Goal: Navigation & Orientation: Find specific page/section

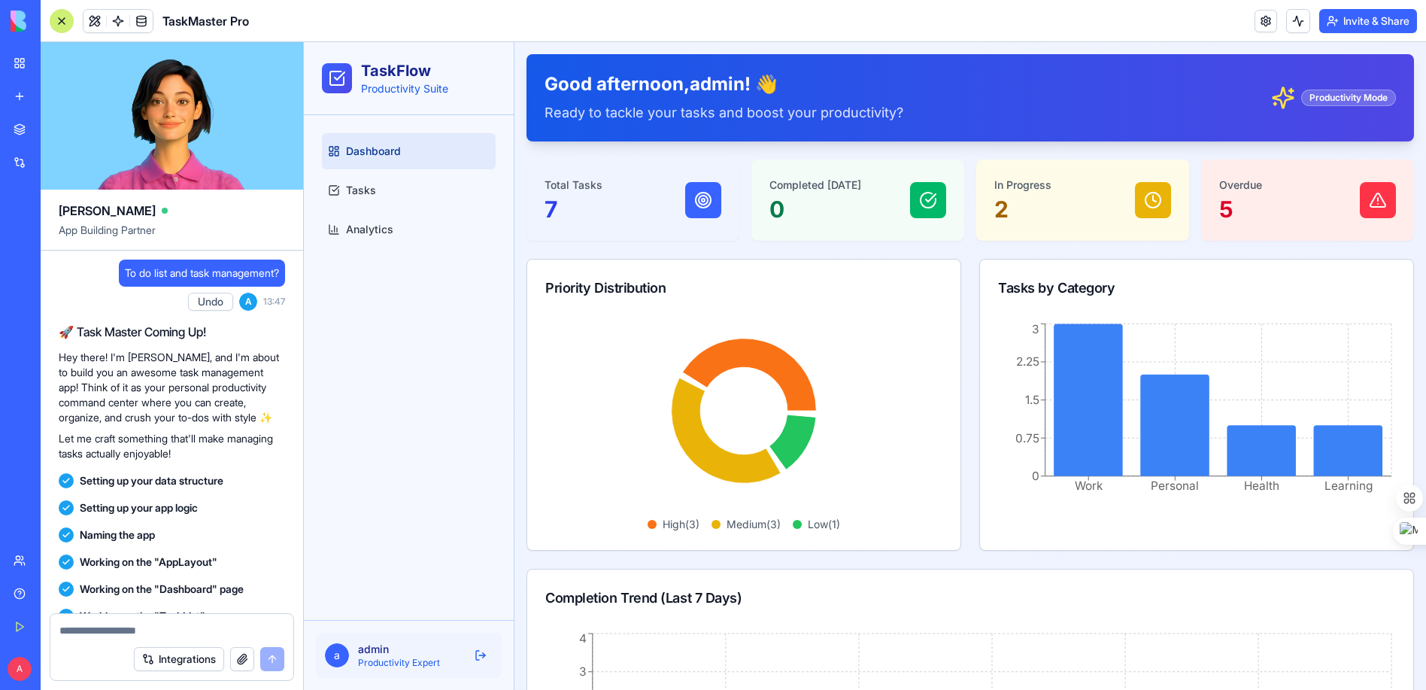
scroll to position [347, 0]
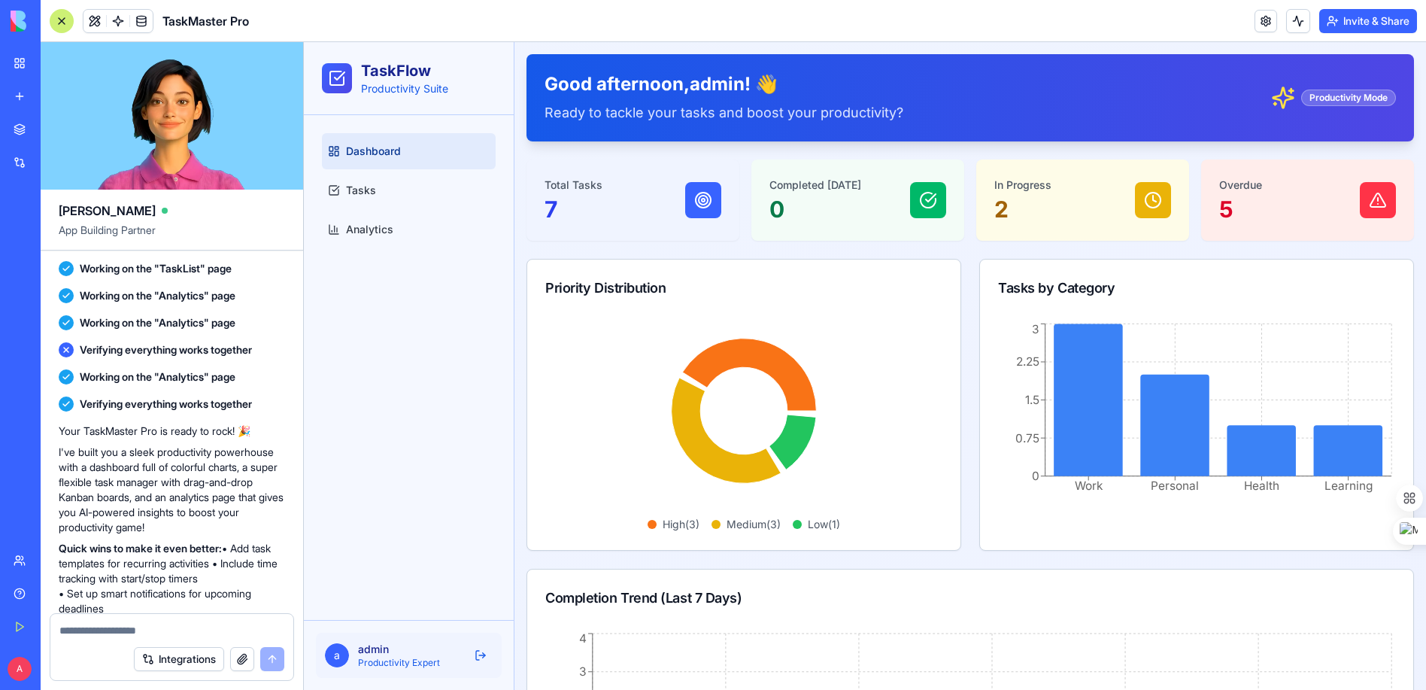
click at [380, 146] on span "Dashboard" at bounding box center [373, 151] width 55 height 15
click at [376, 147] on span "Dashboard" at bounding box center [373, 151] width 55 height 15
click at [357, 188] on span "Tasks" at bounding box center [361, 190] width 30 height 15
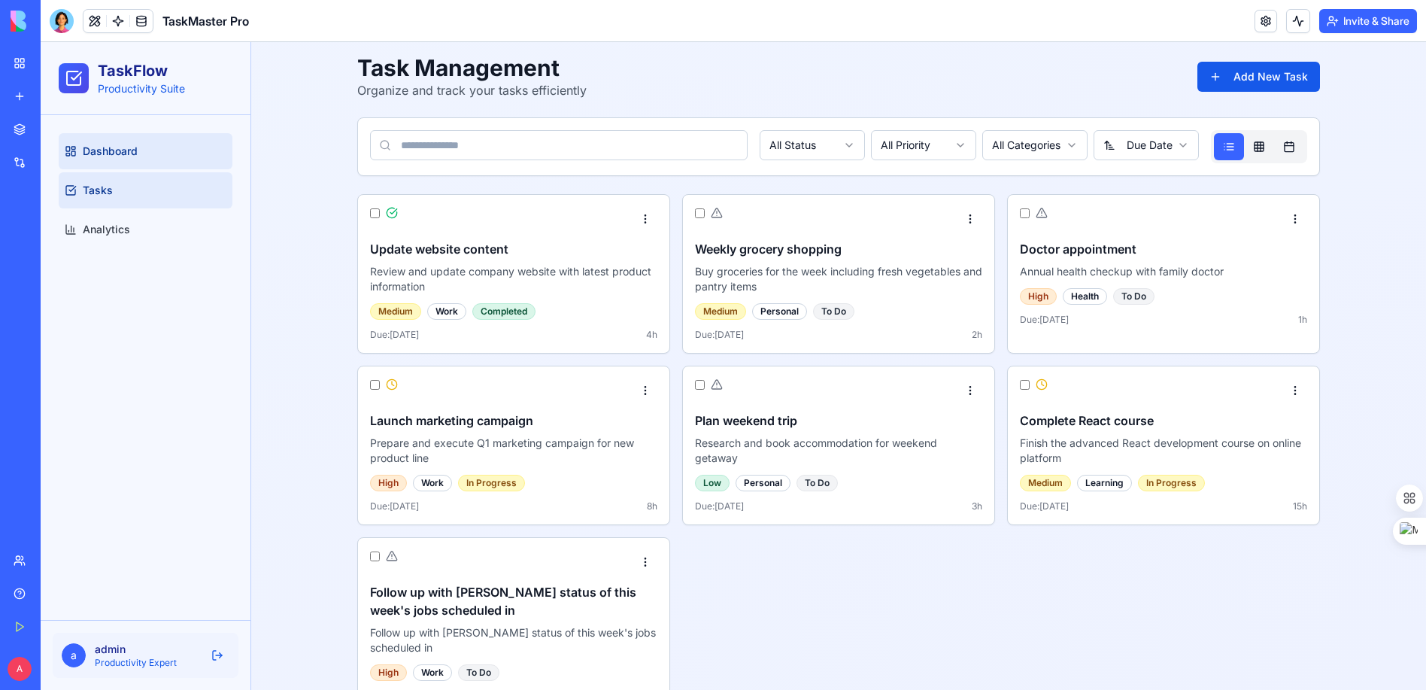
click at [137, 154] on span "Dashboard" at bounding box center [110, 151] width 55 height 15
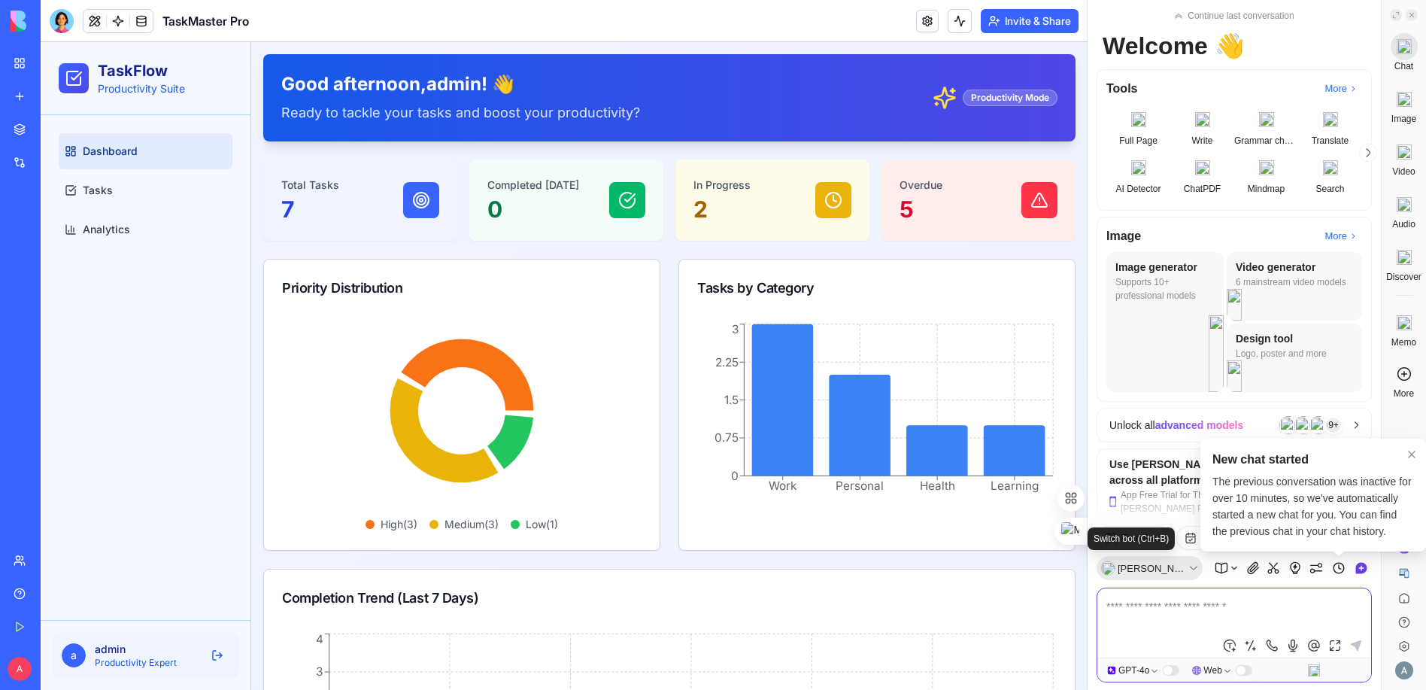
click at [1144, 572] on span "[PERSON_NAME]" at bounding box center [1153, 568] width 70 height 11
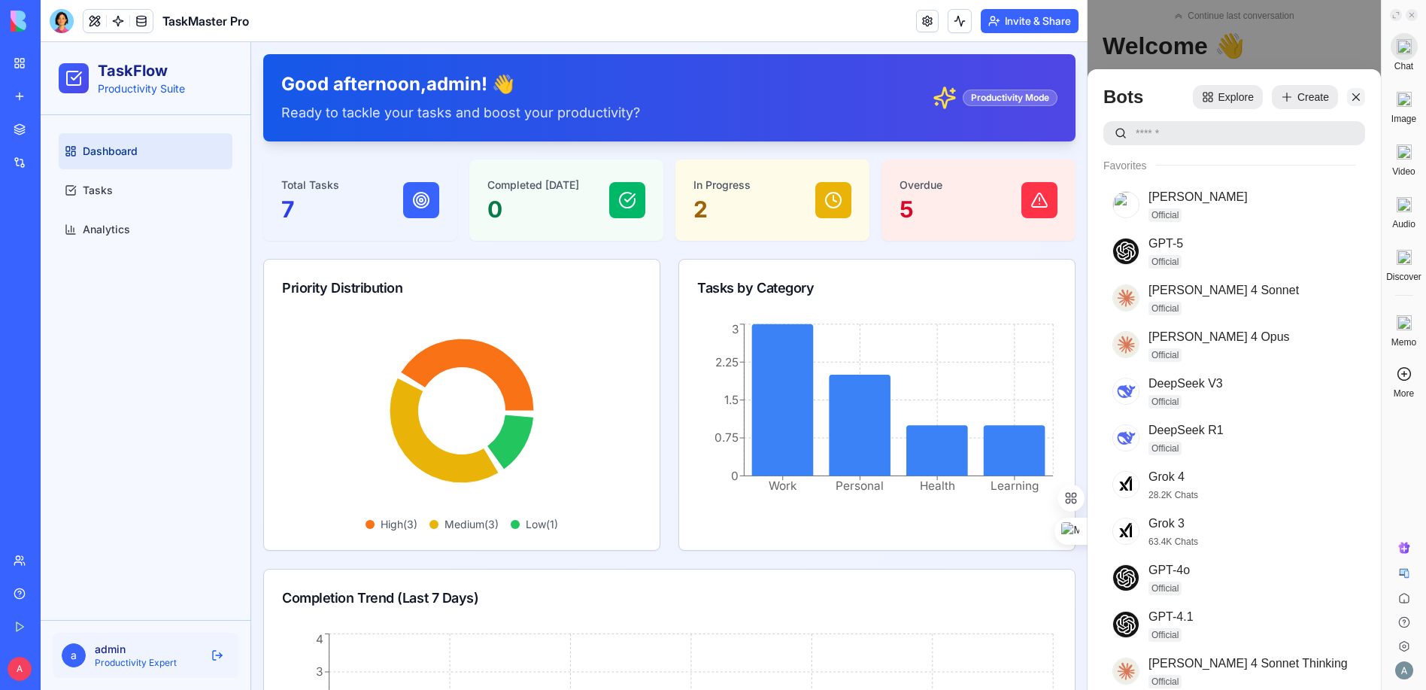
click at [1353, 96] on icon "scrollable content" at bounding box center [1356, 97] width 12 height 12
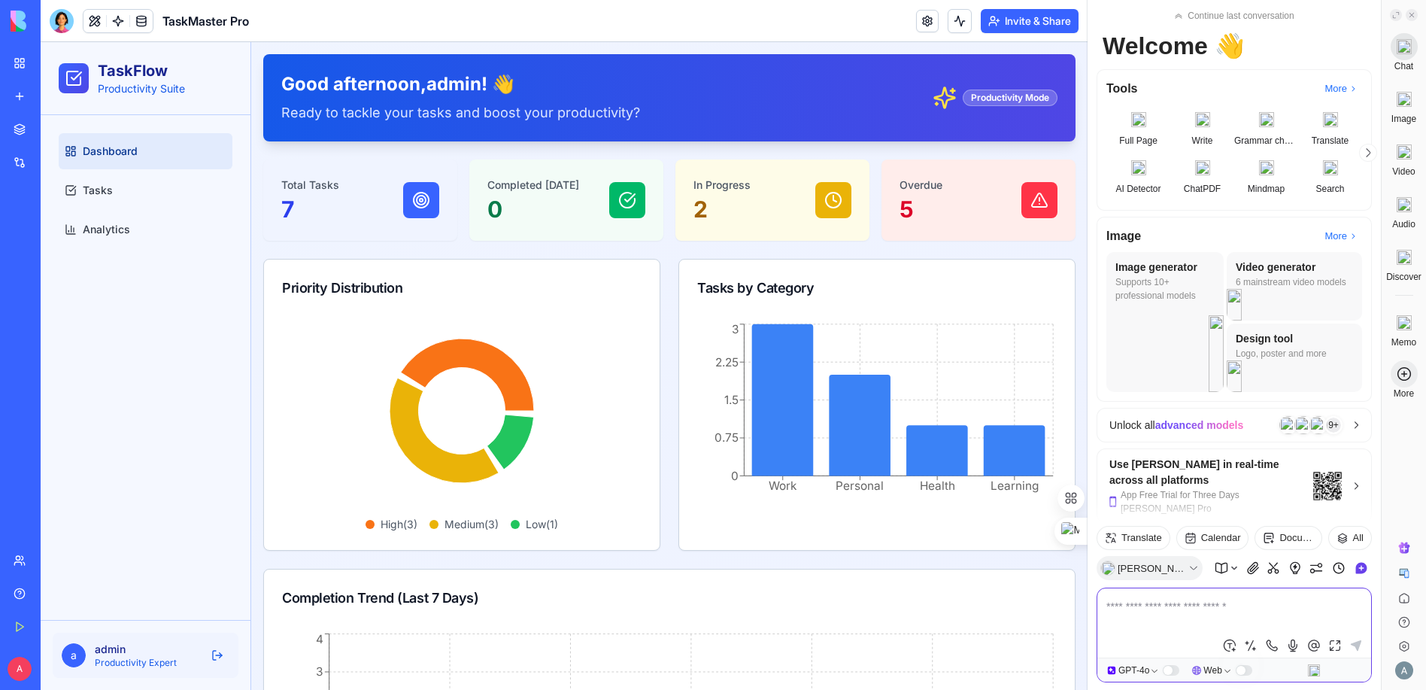
click at [1405, 371] on icon at bounding box center [1404, 373] width 15 height 15
click at [1400, 672] on img at bounding box center [1404, 670] width 18 height 18
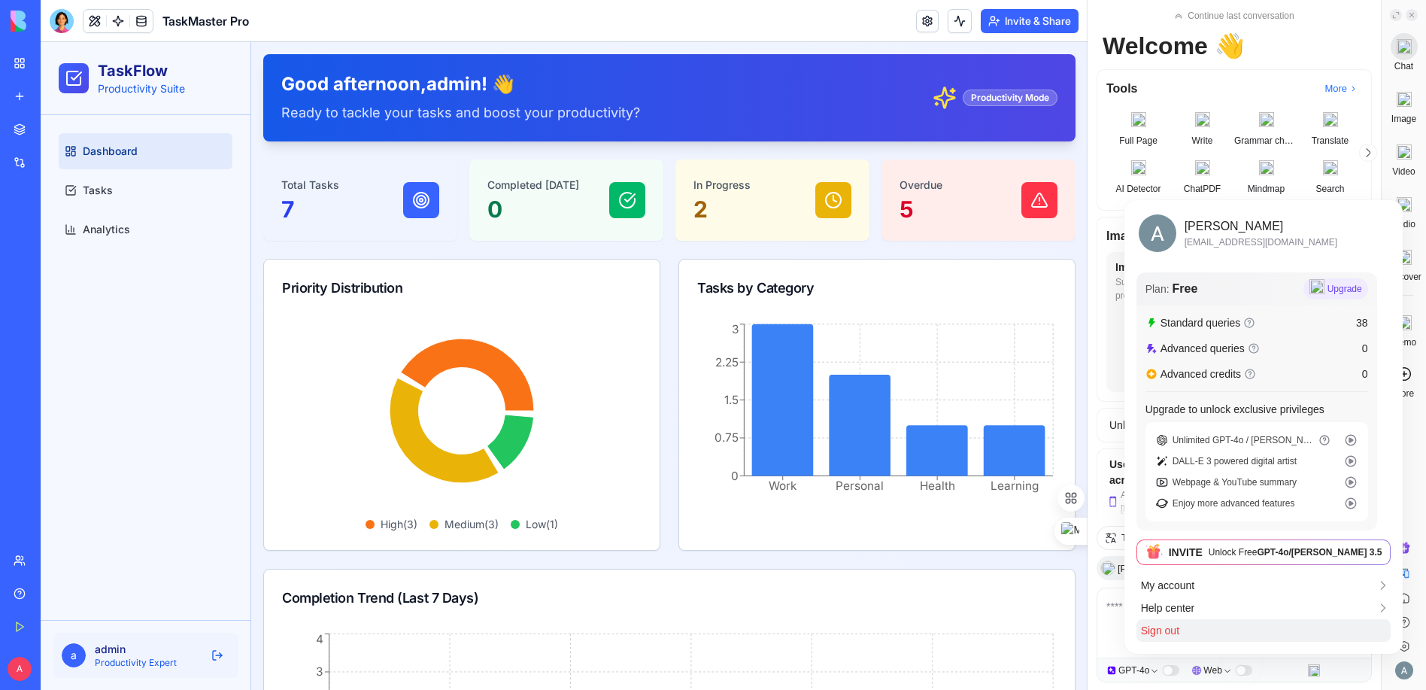
click at [1221, 627] on div "Sign out" at bounding box center [1263, 630] width 254 height 23
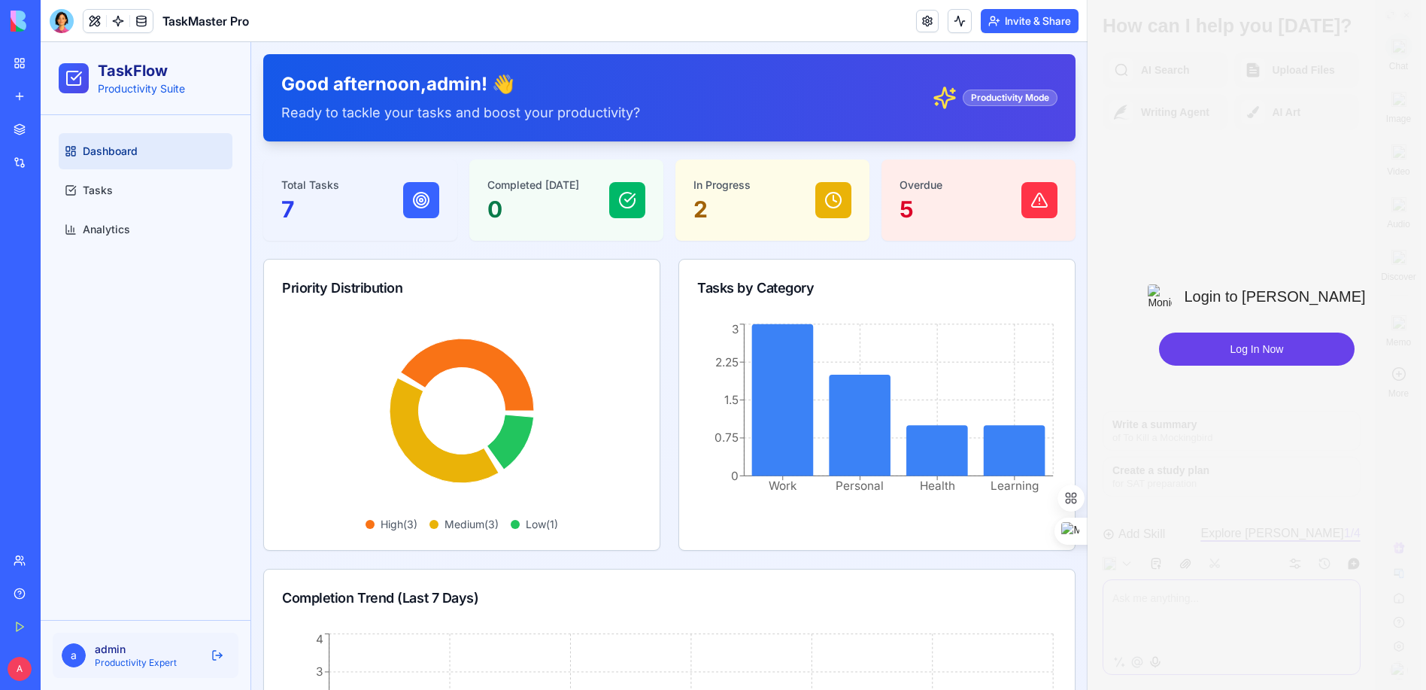
click at [1073, 561] on icon at bounding box center [1071, 564] width 14 height 14
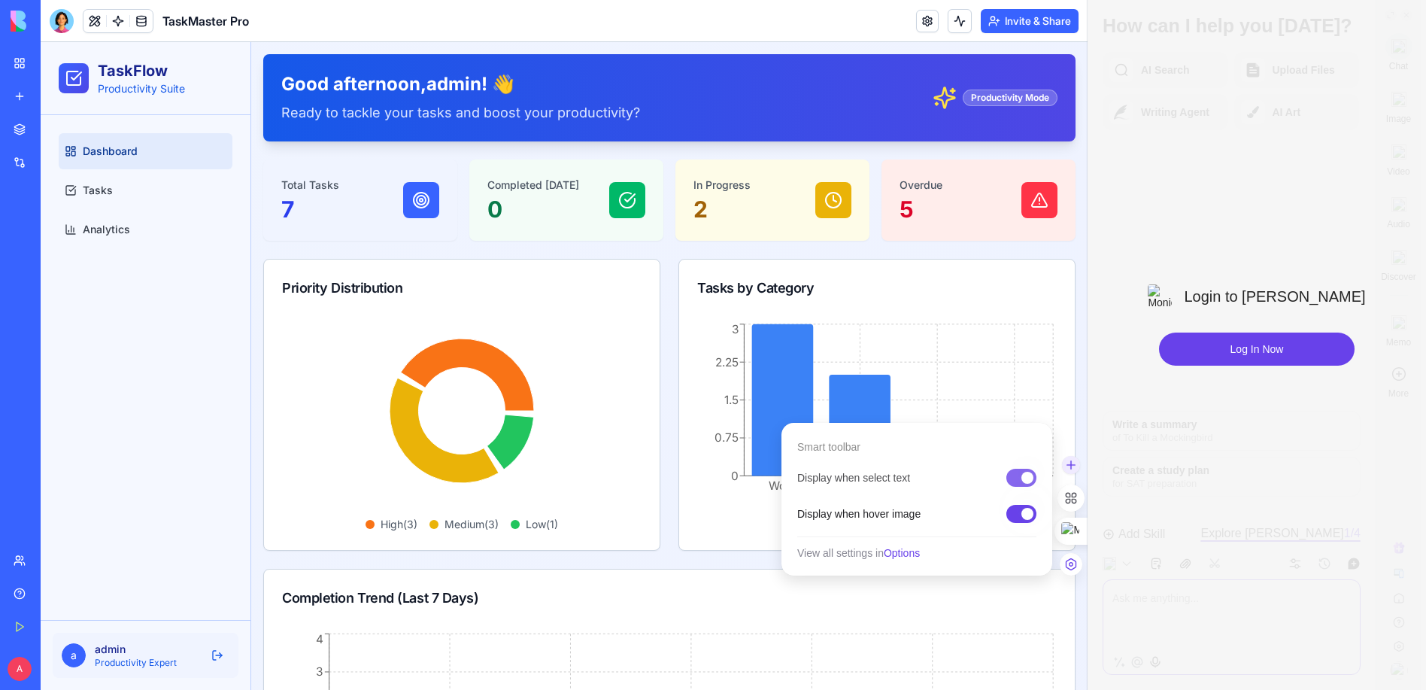
click at [1016, 480] on div at bounding box center [1021, 478] width 30 height 18
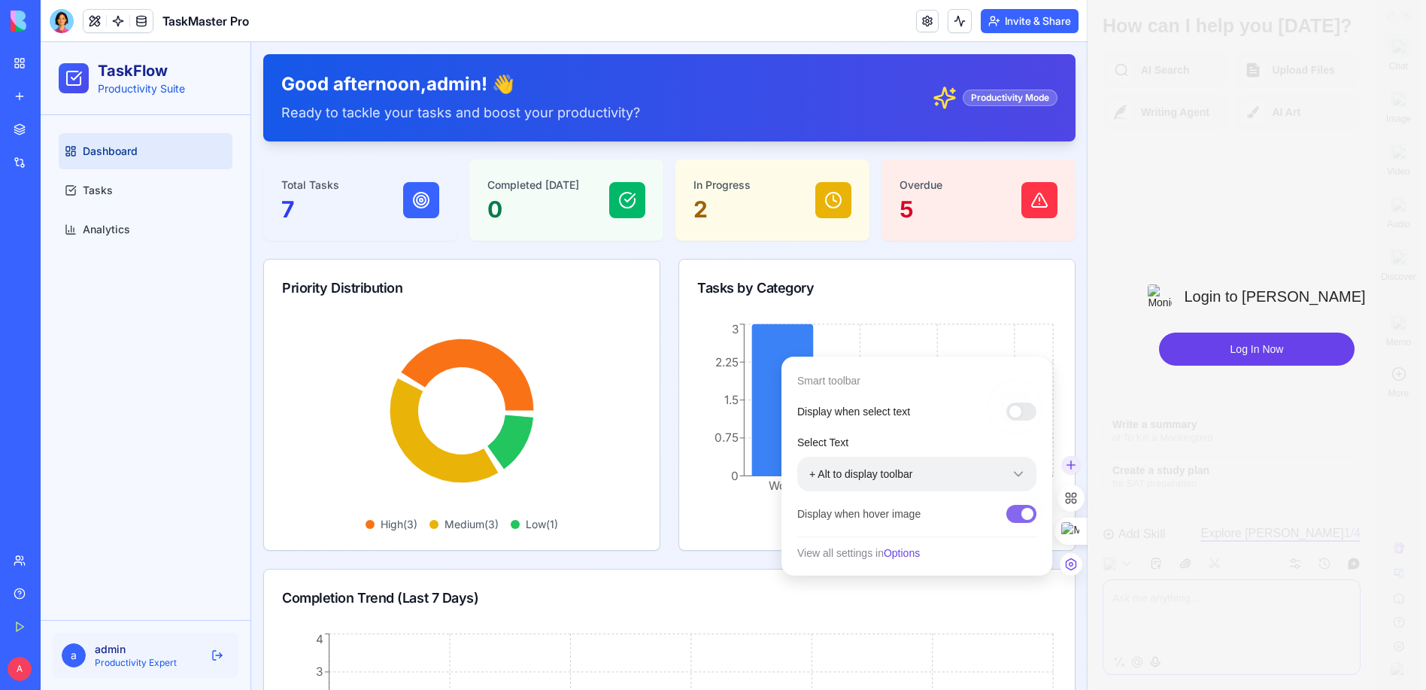
click at [1015, 507] on div at bounding box center [1021, 514] width 30 height 18
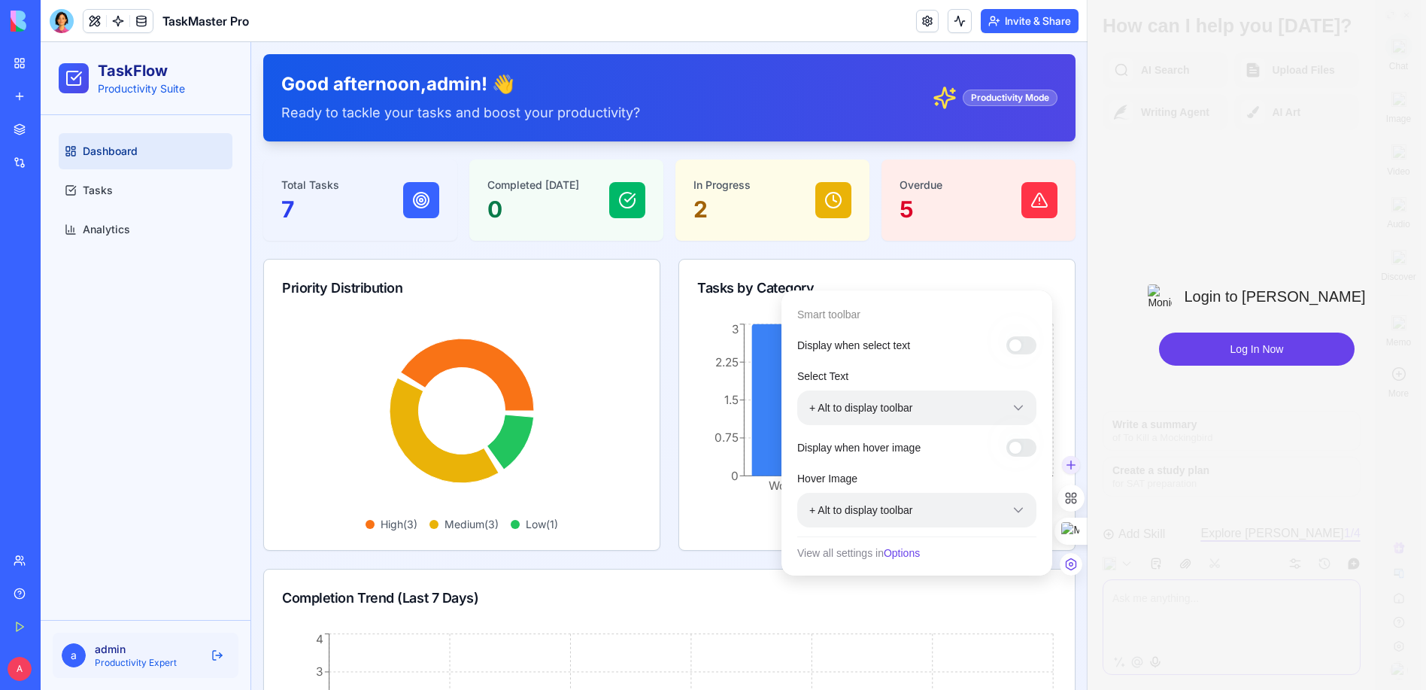
click at [908, 553] on span "Options" at bounding box center [902, 553] width 36 height 12
click at [186, 547] on div "Dashboard Tasks Analytics" at bounding box center [146, 367] width 210 height 505
click at [982, 326] on div "Smart toolbar Display when select text Select Text + Alt to display toolbar Dis…" at bounding box center [916, 432] width 271 height 285
click at [1009, 504] on div "+ Alt to display toolbar" at bounding box center [916, 510] width 239 height 35
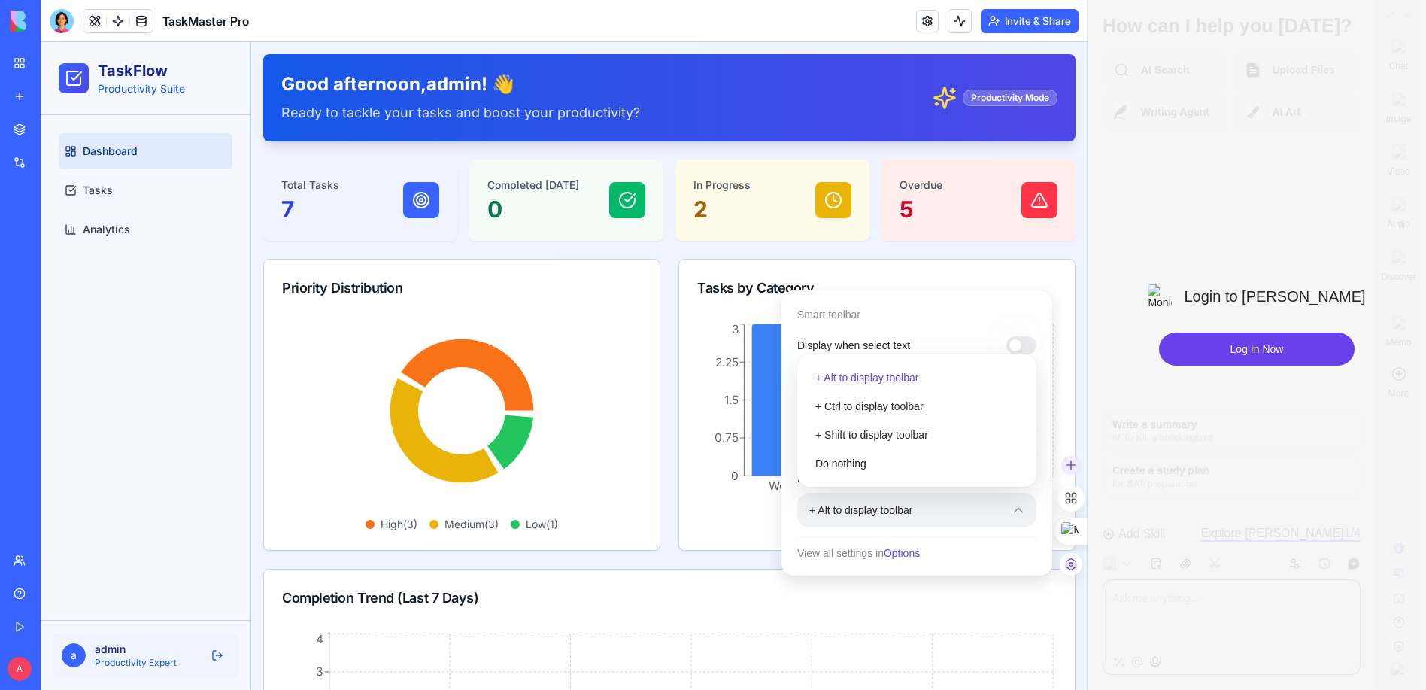
click at [930, 325] on div "Smart toolbar Display when select text Select Text + Alt to display toolbar Dis…" at bounding box center [916, 432] width 271 height 285
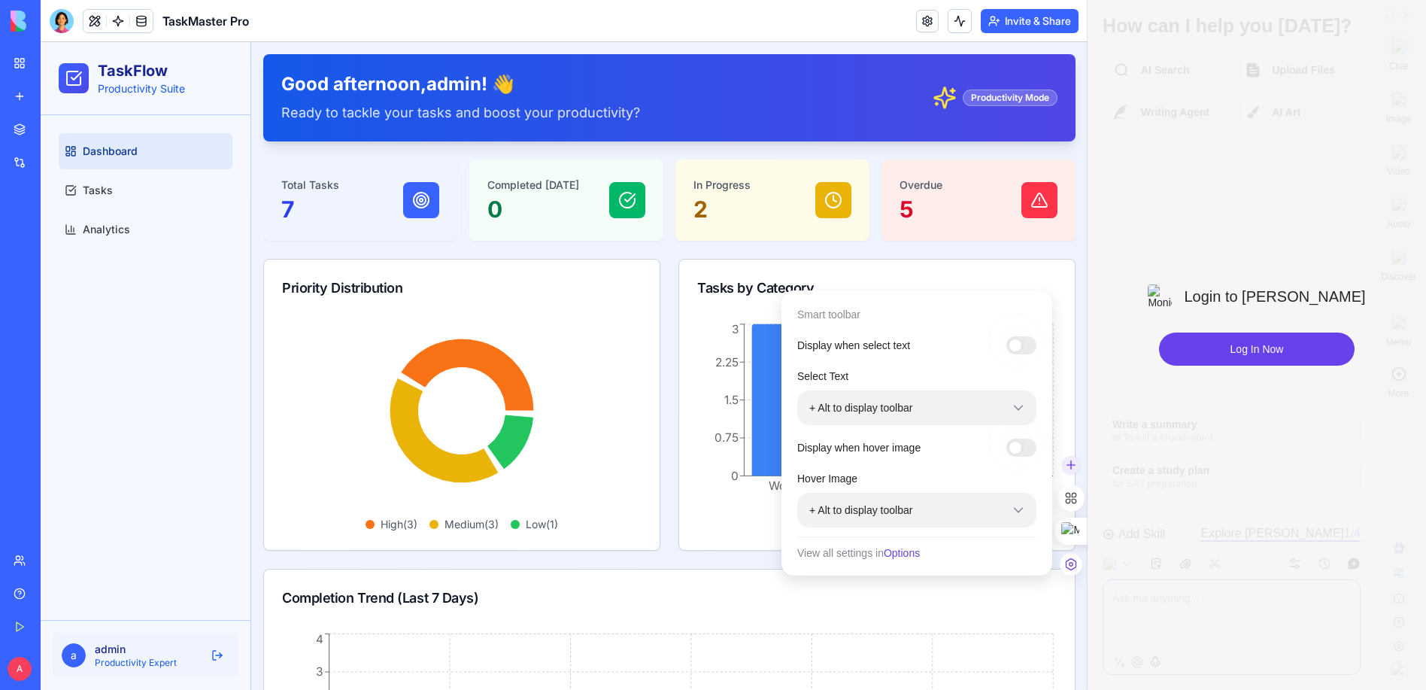
click at [901, 558] on span "Options" at bounding box center [902, 553] width 36 height 12
click at [903, 550] on span "Options" at bounding box center [902, 553] width 36 height 12
click at [1068, 560] on icon at bounding box center [1071, 564] width 11 height 12
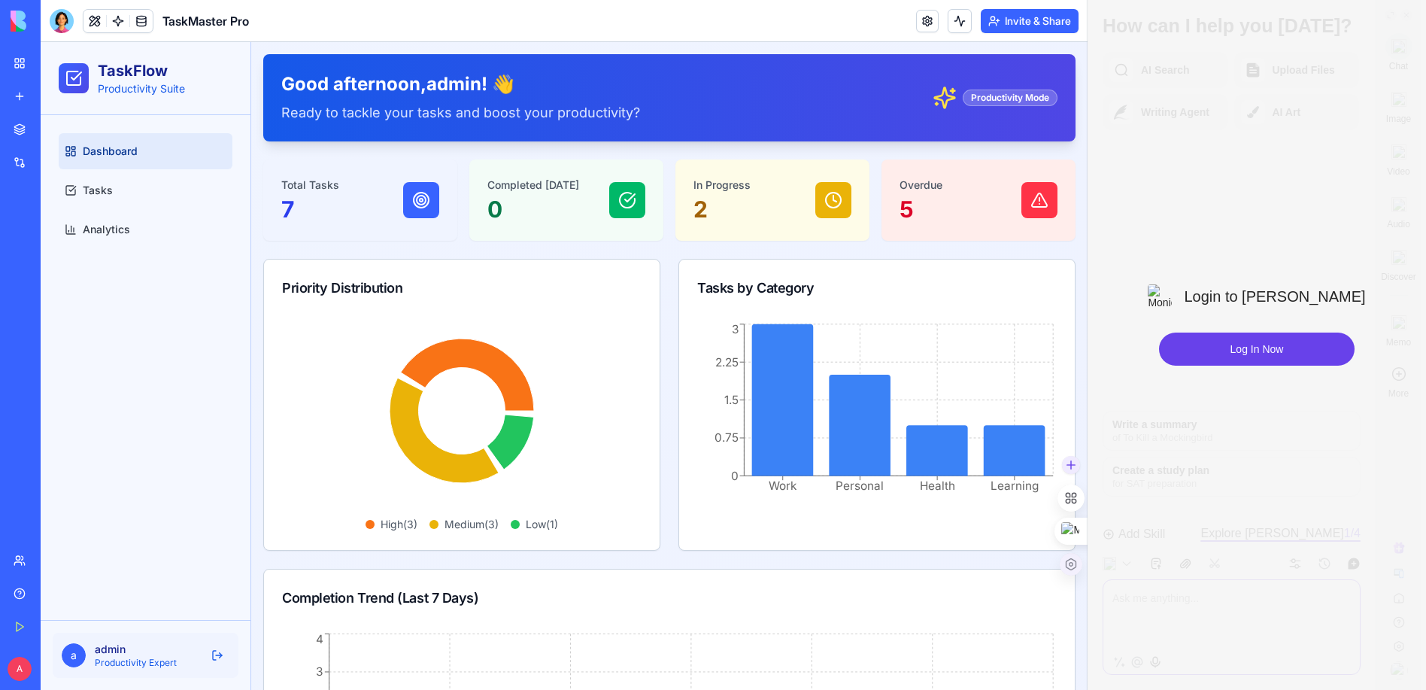
click at [1068, 560] on icon at bounding box center [1071, 564] width 11 height 12
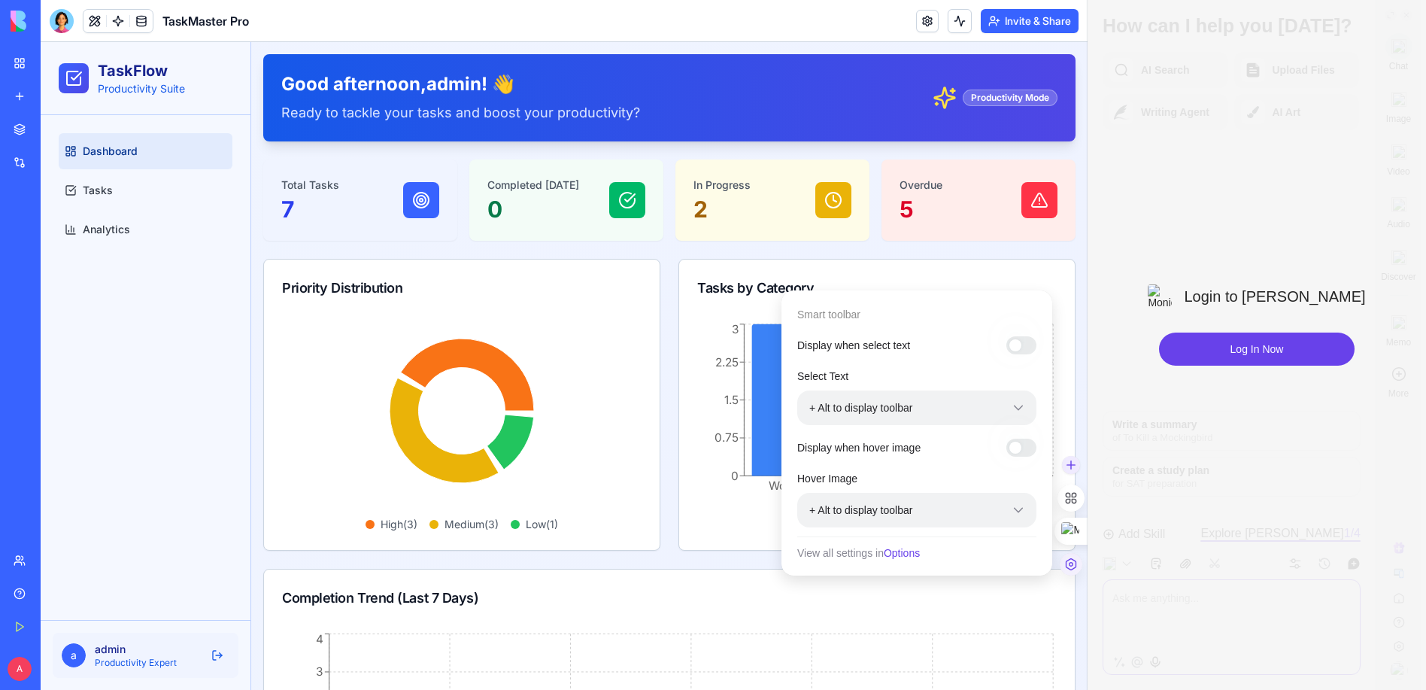
click at [1068, 560] on icon at bounding box center [1071, 564] width 11 height 12
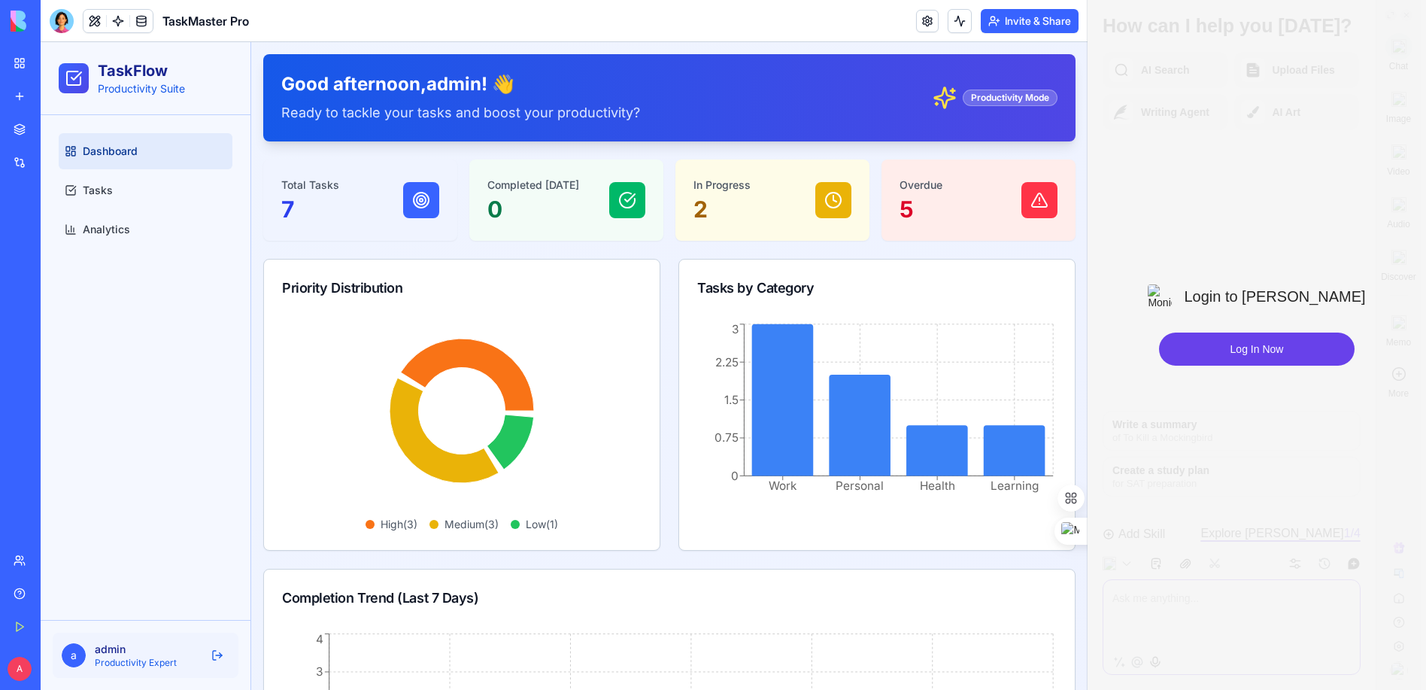
drag, startPoint x: 1446, startPoint y: 42, endPoint x: 888, endPoint y: 54, distance: 557.5
click at [888, 54] on div "Good afternoon , admin ! 👋 Ready to tackle your tasks and boost your productivi…" at bounding box center [669, 97] width 812 height 87
drag, startPoint x: 1090, startPoint y: 348, endPoint x: 1397, endPoint y: 354, distance: 307.7
click at [1397, 354] on div at bounding box center [1268, 345] width 316 height 690
